Goal: Navigation & Orientation: Find specific page/section

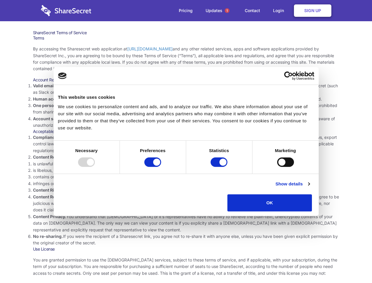
click at [186, 142] on li "Compliance with local laws and regulations. Your use of the Sharesecret must no…" at bounding box center [186, 144] width 307 height 20
click at [95, 167] on div at bounding box center [86, 161] width 17 height 9
click at [161, 167] on input "Preferences" at bounding box center [152, 161] width 17 height 9
checkbox input "false"
click at [220, 167] on input "Statistics" at bounding box center [219, 161] width 17 height 9
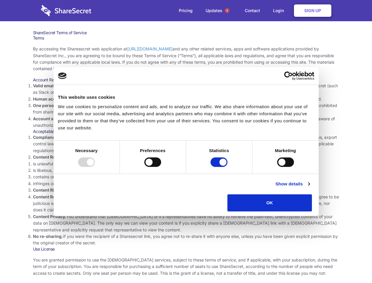
checkbox input "false"
click at [277, 167] on input "Marketing" at bounding box center [285, 161] width 17 height 9
checkbox input "true"
click at [310, 188] on link "Show details" at bounding box center [293, 183] width 34 height 7
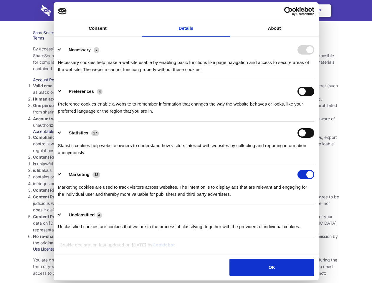
click at [317, 213] on ul "Necessary 7 Necessary cookies help make a website usable by enabling basic func…" at bounding box center [186, 138] width 262 height 199
click at [227, 11] on span "1" at bounding box center [227, 10] width 5 height 5
